Goal: Transaction & Acquisition: Obtain resource

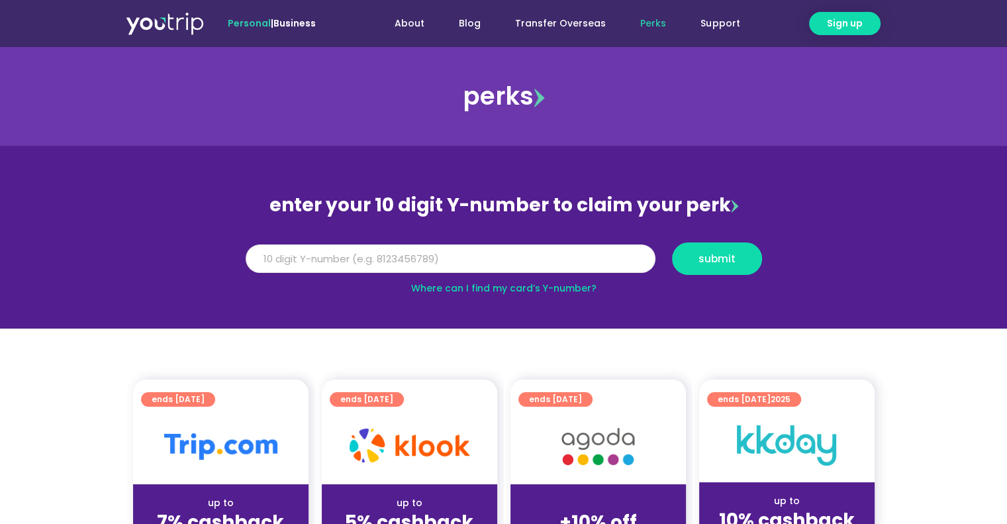
click at [474, 261] on input "Y Number" at bounding box center [451, 258] width 410 height 29
click at [338, 252] on input "Y Number" at bounding box center [451, 258] width 410 height 29
type input "5162400068719876"
click at [716, 254] on span "submit" at bounding box center [717, 259] width 37 height 10
click at [273, 262] on input "5162400068719876" at bounding box center [451, 258] width 410 height 29
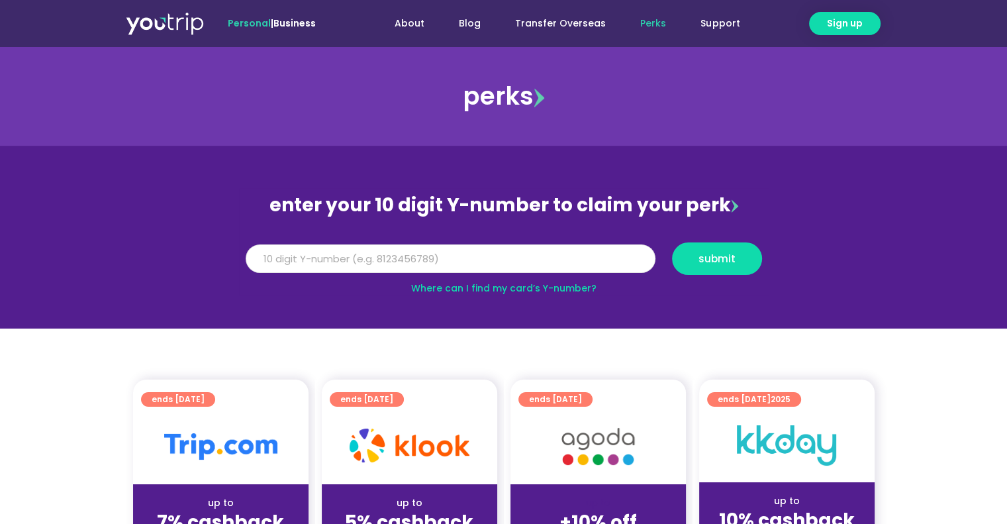
click at [299, 256] on input "5162400068719876" at bounding box center [451, 258] width 410 height 29
click at [365, 256] on input "5162400068719876" at bounding box center [451, 258] width 410 height 29
click at [714, 258] on span "submit" at bounding box center [717, 259] width 37 height 10
click at [363, 257] on input "Y Number" at bounding box center [451, 258] width 410 height 29
type input "1"
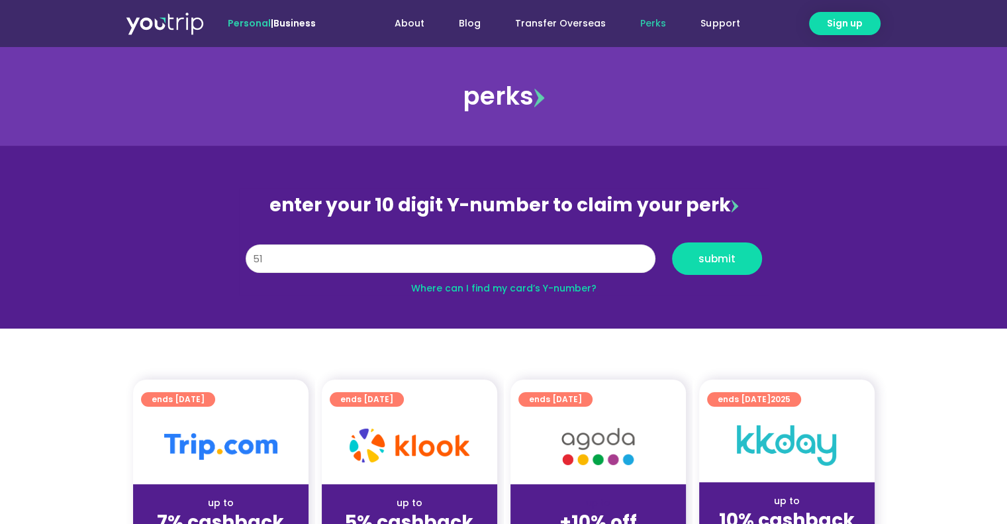
type input "5"
type input "8102040196"
click at [729, 254] on span "submit" at bounding box center [717, 259] width 37 height 10
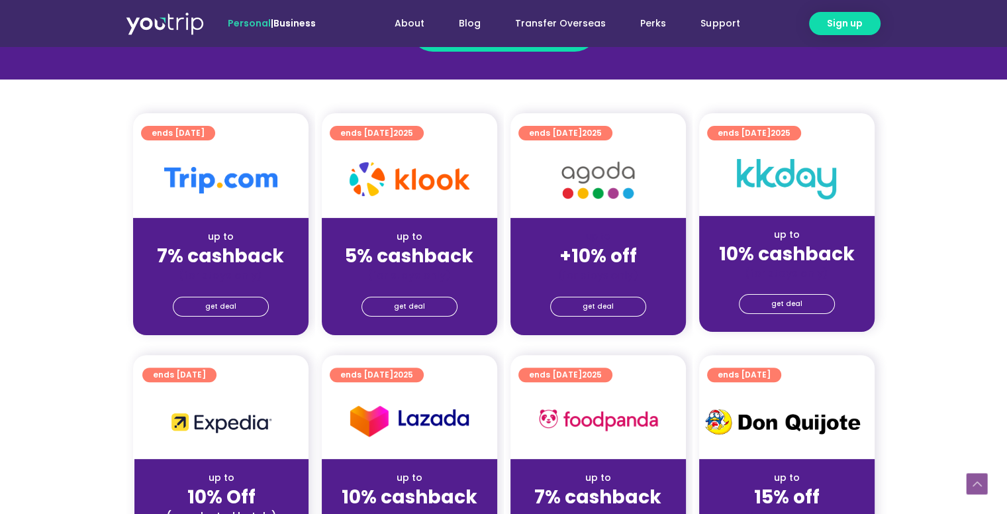
scroll to position [287, 0]
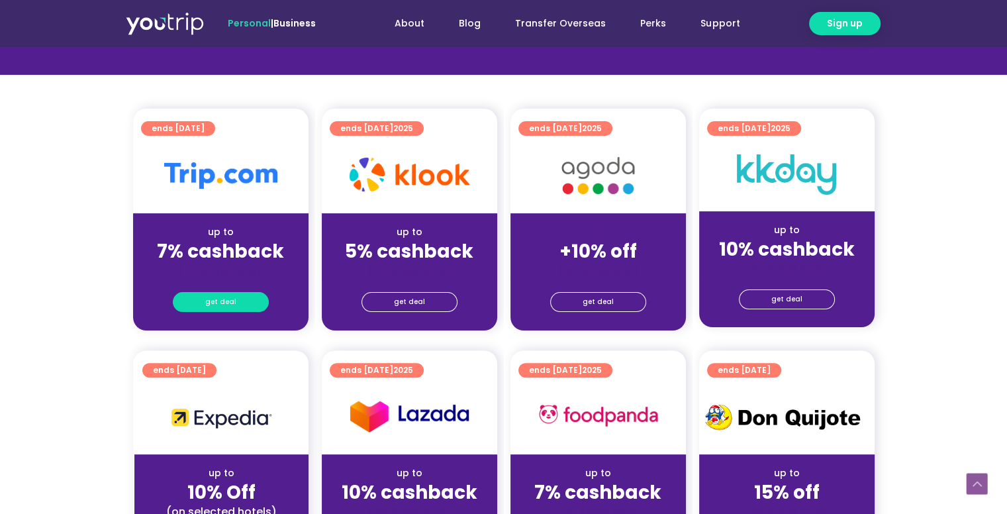
click at [222, 293] on span "get deal" at bounding box center [220, 302] width 31 height 19
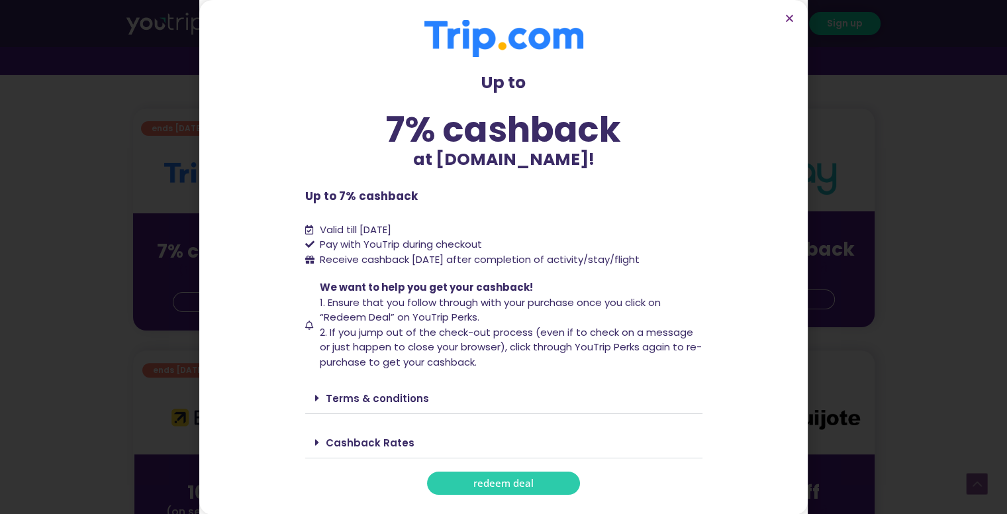
click at [516, 480] on span "redeem deal" at bounding box center [503, 483] width 60 height 10
